Goal: Task Accomplishment & Management: Manage account settings

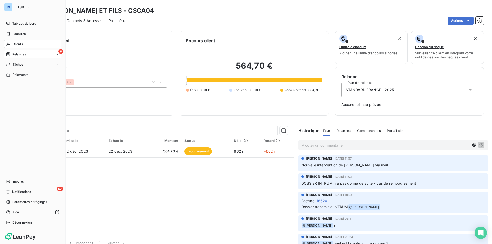
click at [16, 52] on div "9 Relances" at bounding box center [32, 54] width 57 height 8
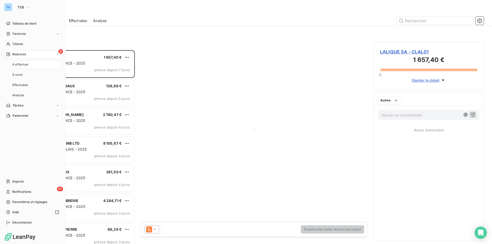
scroll to position [190, 106]
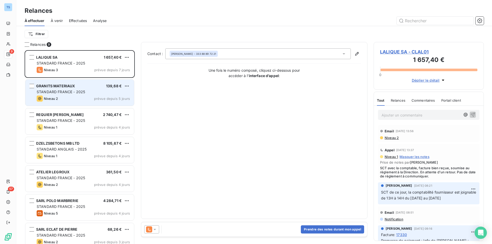
click at [87, 89] on div "GRANITS MATERIAUX 139,68 € STANDARD FRANCE - 2025 Niveau 2 prévue depuis 5 jours" at bounding box center [79, 93] width 109 height 26
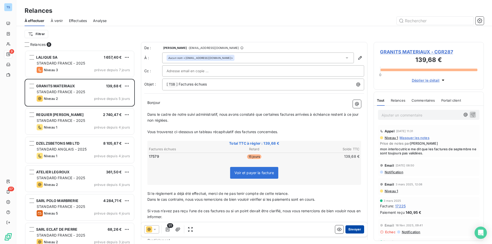
click at [350, 227] on button "Envoyer" at bounding box center [354, 230] width 19 height 8
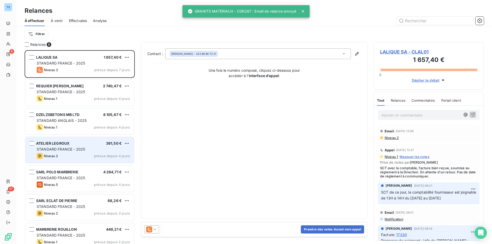
drag, startPoint x: 64, startPoint y: 150, endPoint x: 67, endPoint y: 150, distance: 3.1
click at [64, 150] on span "STANDARD FRANCE - 2025" at bounding box center [61, 149] width 48 height 4
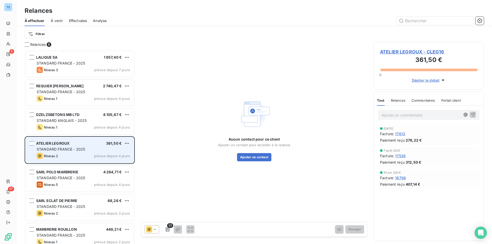
click at [86, 146] on div "ATELIER LEGROUX 361,50 € STANDARD FRANCE - 2025 Niveau 2 prévue depuis 4 jours" at bounding box center [79, 150] width 109 height 26
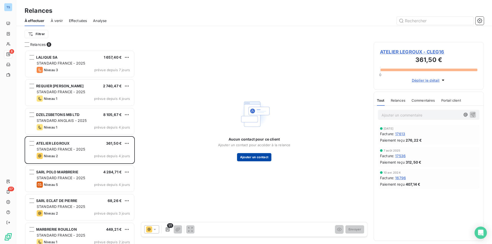
click at [250, 155] on button "Ajouter un contact" at bounding box center [254, 157] width 35 height 8
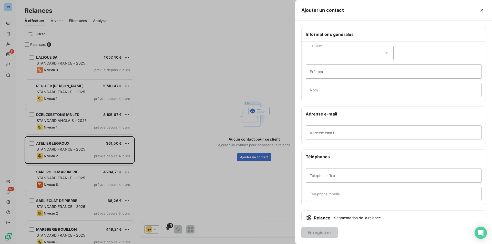
click at [384, 52] on icon at bounding box center [386, 52] width 5 height 5
click at [324, 73] on span "Monsieur" at bounding box center [323, 75] width 15 height 5
click at [323, 72] on input "Prénom" at bounding box center [394, 71] width 176 height 14
type input "Stelios"
type input "PONTIKOS"
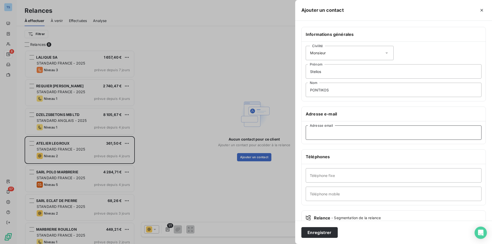
click at [320, 134] on input "Adresse email" at bounding box center [394, 133] width 176 height 14
type input "[EMAIL_ADDRESS][DOMAIN_NAME]"
drag, startPoint x: 332, startPoint y: 197, endPoint x: 349, endPoint y: 191, distance: 18.1
click at [332, 197] on input "Téléphone mobile" at bounding box center [394, 194] width 176 height 14
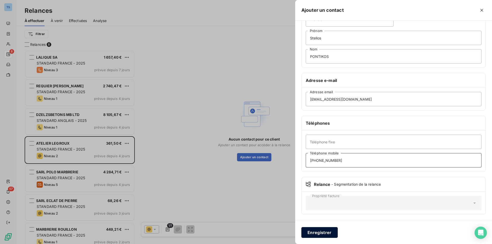
type input "[PHONE_NUMBER]"
drag, startPoint x: 316, startPoint y: 230, endPoint x: 380, endPoint y: 197, distance: 71.6
click at [316, 230] on button "Enregistrer" at bounding box center [319, 232] width 36 height 11
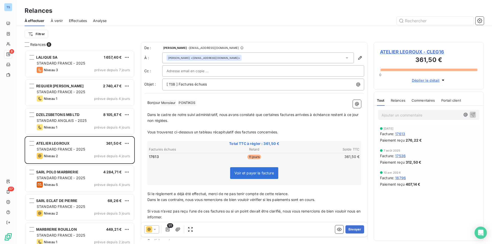
drag, startPoint x: 353, startPoint y: 228, endPoint x: 353, endPoint y: 222, distance: 5.6
click at [353, 228] on button "Envoyer" at bounding box center [354, 230] width 19 height 8
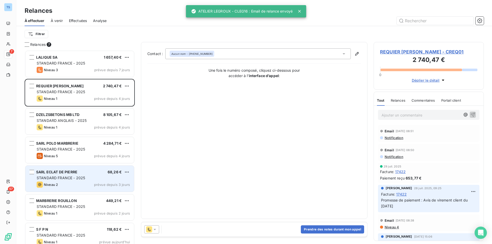
drag, startPoint x: 48, startPoint y: 178, endPoint x: 100, endPoint y: 179, distance: 52.3
click at [48, 178] on span "STANDARD FRANCE - 2025" at bounding box center [61, 178] width 48 height 4
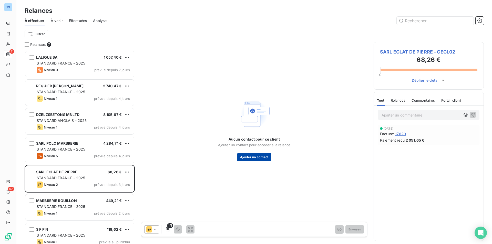
click at [252, 156] on button "Ajouter un contact" at bounding box center [254, 157] width 35 height 8
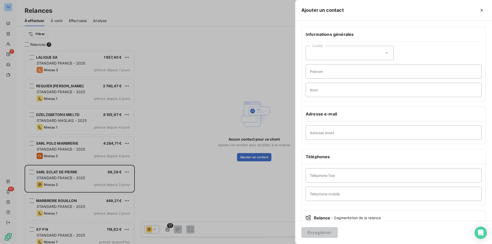
click at [384, 52] on icon at bounding box center [386, 52] width 5 height 5
click at [320, 73] on span "Monsieur" at bounding box center [323, 75] width 15 height 5
click at [319, 73] on input "Prénom" at bounding box center [394, 71] width 176 height 14
type input "[PERSON_NAME]"
click at [337, 90] on input "Nom" at bounding box center [394, 90] width 176 height 14
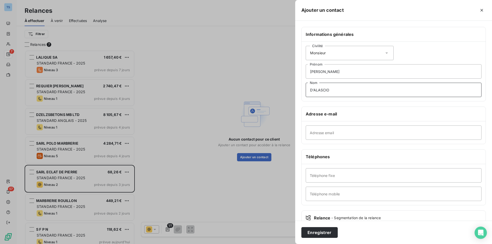
type input "D'ALASCIO"
click at [320, 133] on input "Adresse email" at bounding box center [394, 133] width 176 height 14
paste input "[EMAIL_ADDRESS][DOMAIN_NAME]"
type input "[EMAIL_ADDRESS][DOMAIN_NAME]"
click at [315, 196] on input "Téléphone mobile" at bounding box center [394, 194] width 176 height 14
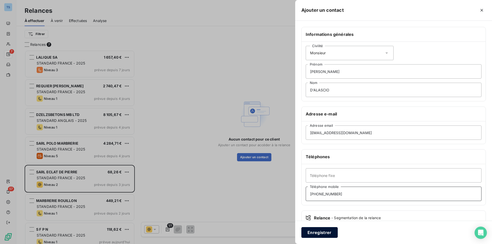
type input "[PHONE_NUMBER]"
click at [317, 230] on button "Enregistrer" at bounding box center [319, 232] width 36 height 11
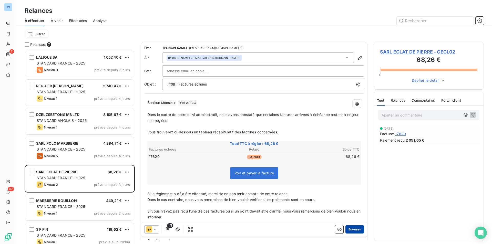
click at [354, 229] on button "Envoyer" at bounding box center [354, 230] width 19 height 8
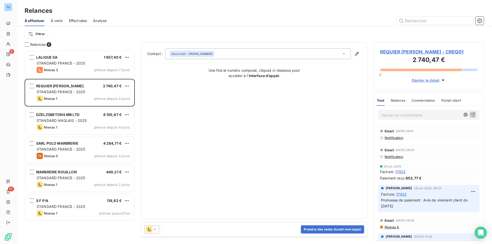
click at [402, 51] on span "REQUIER [PERSON_NAME] - CREQ01" at bounding box center [428, 51] width 97 height 7
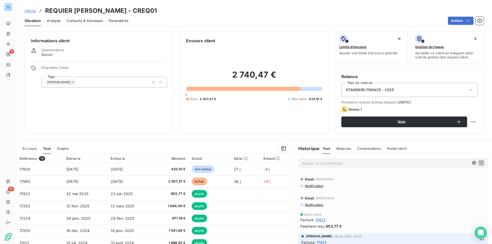
click at [82, 20] on span "Contacts & Adresses" at bounding box center [85, 20] width 36 height 5
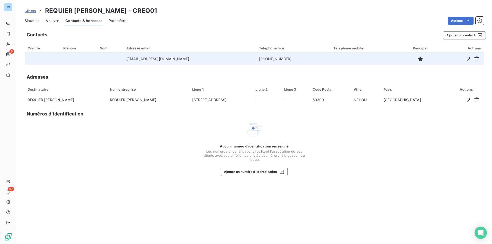
click at [275, 58] on td "[PHONE_NUMBER]" at bounding box center [293, 59] width 74 height 12
drag, startPoint x: 275, startPoint y: 59, endPoint x: 244, endPoint y: 58, distance: 30.5
click at [256, 58] on td "[PHONE_NUMBER]" at bounding box center [293, 59] width 74 height 12
copy td "[PHONE_NUMBER]"
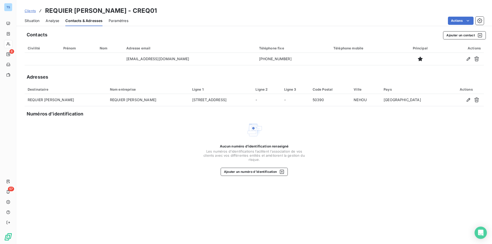
click at [34, 19] on span "Situation" at bounding box center [32, 20] width 15 height 5
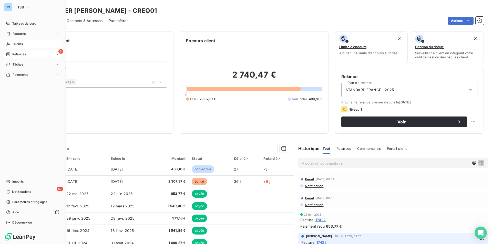
click at [12, 53] on div "Relances" at bounding box center [16, 54] width 20 height 5
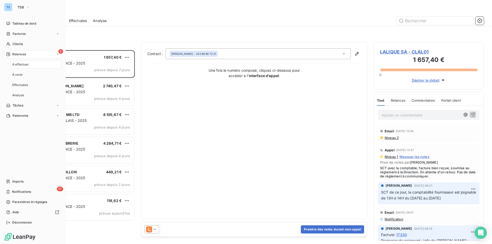
scroll to position [190, 106]
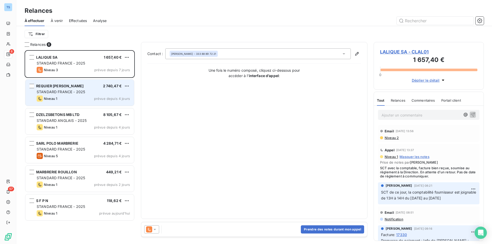
click at [78, 89] on div "REQUIER JULIEN 2 740,47 € STANDARD FRANCE - 2025 Niveau 1 prévue depuis 4 jours" at bounding box center [79, 93] width 109 height 26
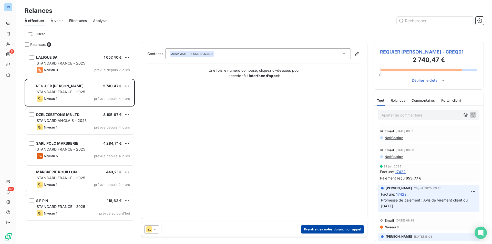
click at [309, 227] on button "Prendre des notes durant mon appel" at bounding box center [332, 230] width 63 height 8
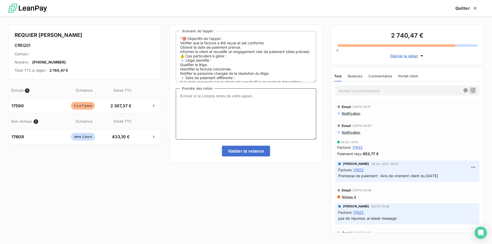
drag, startPoint x: 195, startPoint y: 97, endPoint x: 246, endPoint y: 103, distance: 51.7
click at [195, 97] on textarea "Prendre des notes" at bounding box center [246, 113] width 140 height 51
type textarea "p"
type textarea "Pas de réponse. [GEOGRAPHIC_DATA]."
drag, startPoint x: 236, startPoint y: 150, endPoint x: 244, endPoint y: 149, distance: 7.9
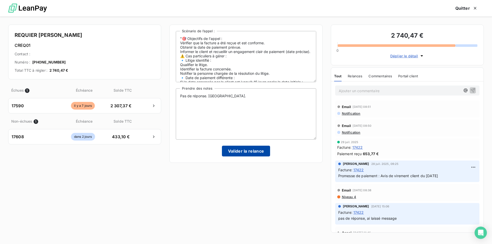
click at [236, 150] on button "Valider la relance" at bounding box center [246, 151] width 48 height 11
